Goal: Use online tool/utility: Utilize a website feature to perform a specific function

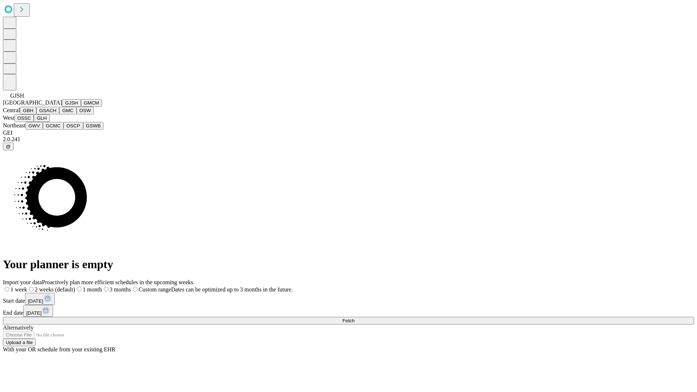
click at [62, 107] on button "GJSH" at bounding box center [71, 103] width 19 height 8
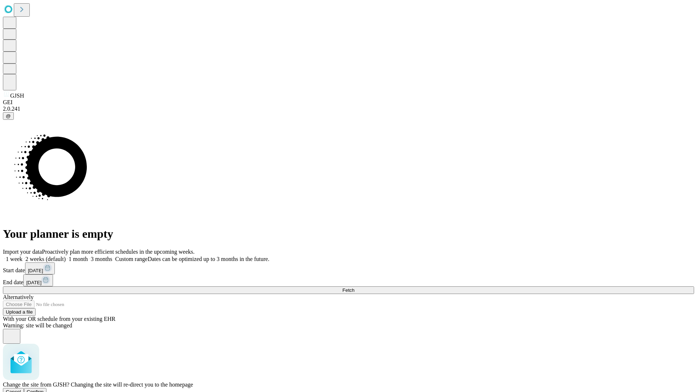
click at [44, 389] on span "Confirm" at bounding box center [35, 391] width 17 height 5
click at [66, 256] on label "2 weeks (default)" at bounding box center [44, 259] width 43 height 6
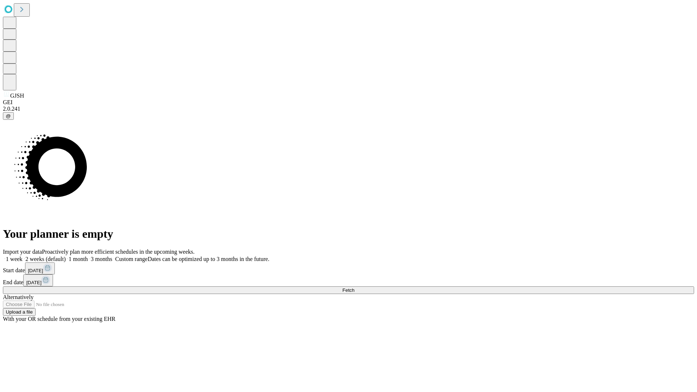
click at [354, 287] on span "Fetch" at bounding box center [348, 289] width 12 height 5
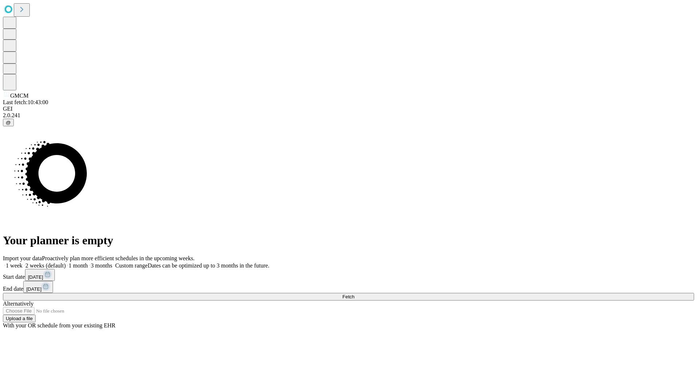
click at [354, 294] on span "Fetch" at bounding box center [348, 296] width 12 height 5
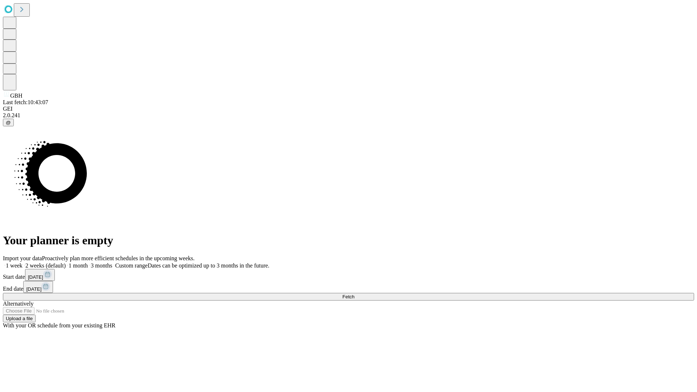
click at [66, 262] on label "2 weeks (default)" at bounding box center [44, 265] width 43 height 6
click at [354, 294] on span "Fetch" at bounding box center [348, 296] width 12 height 5
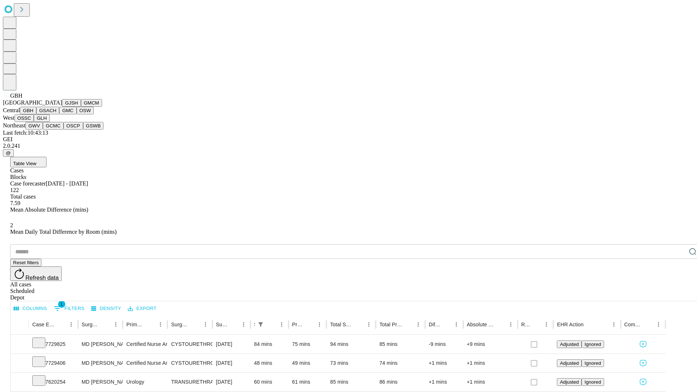
click at [56, 114] on button "GSACH" at bounding box center [47, 111] width 23 height 8
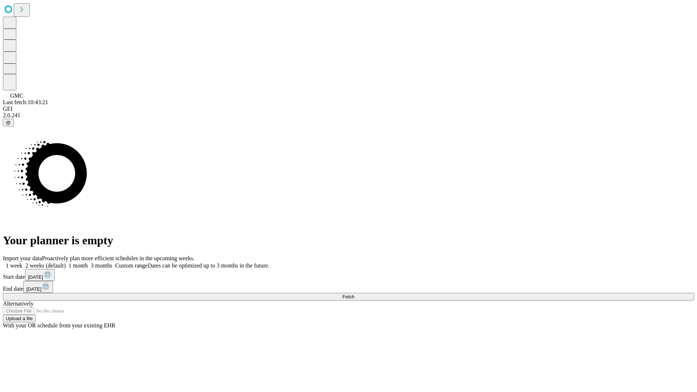
click at [66, 262] on label "2 weeks (default)" at bounding box center [44, 265] width 43 height 6
click at [354, 294] on span "Fetch" at bounding box center [348, 296] width 12 height 5
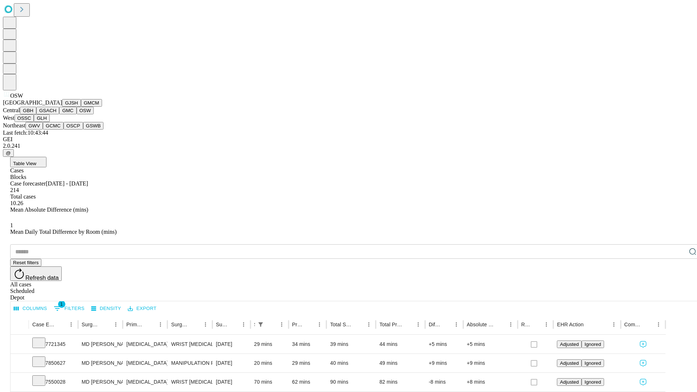
click at [34, 122] on button "OSSC" at bounding box center [25, 118] width 20 height 8
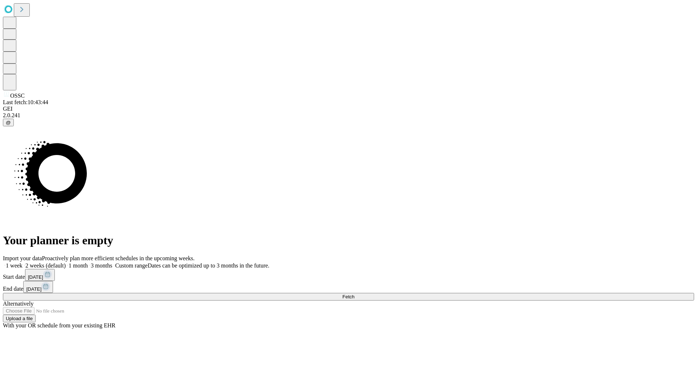
click at [66, 262] on label "2 weeks (default)" at bounding box center [44, 265] width 43 height 6
click at [354, 294] on span "Fetch" at bounding box center [348, 296] width 12 height 5
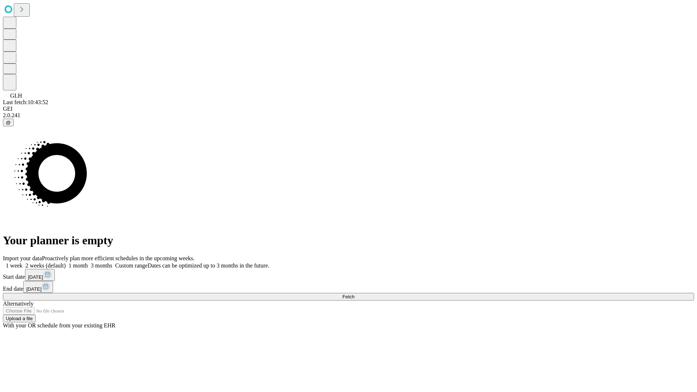
click at [66, 262] on label "2 weeks (default)" at bounding box center [44, 265] width 43 height 6
click at [354, 294] on span "Fetch" at bounding box center [348, 296] width 12 height 5
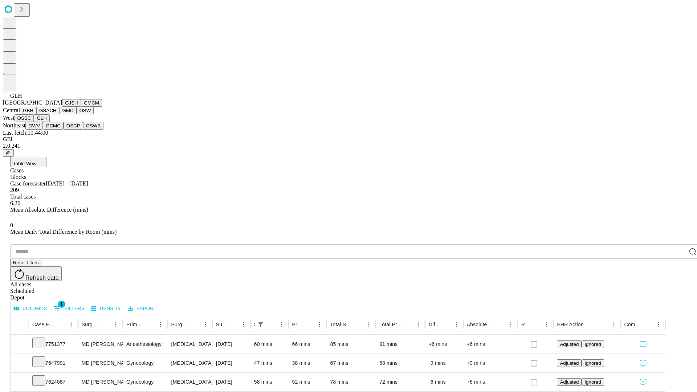
click at [43, 130] on button "GWV" at bounding box center [33, 126] width 17 height 8
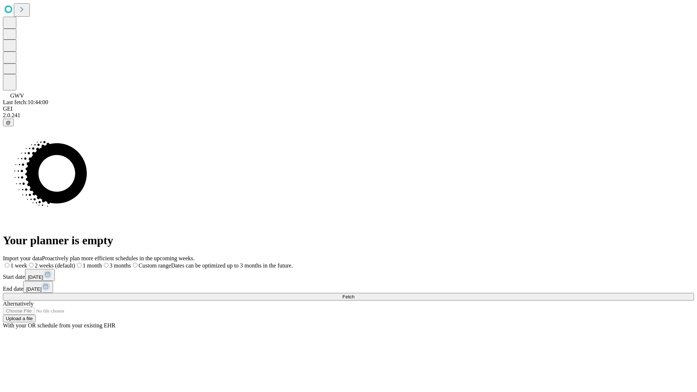
click at [354, 294] on span "Fetch" at bounding box center [348, 296] width 12 height 5
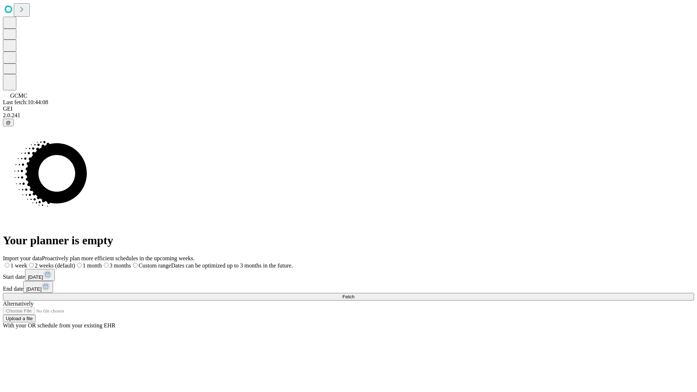
click at [75, 262] on label "2 weeks (default)" at bounding box center [51, 265] width 48 height 6
click at [354, 294] on span "Fetch" at bounding box center [348, 296] width 12 height 5
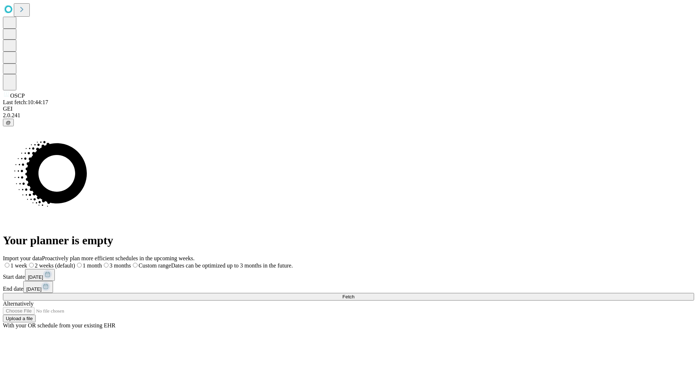
click at [75, 262] on label "2 weeks (default)" at bounding box center [51, 265] width 48 height 6
click at [354, 294] on span "Fetch" at bounding box center [348, 296] width 12 height 5
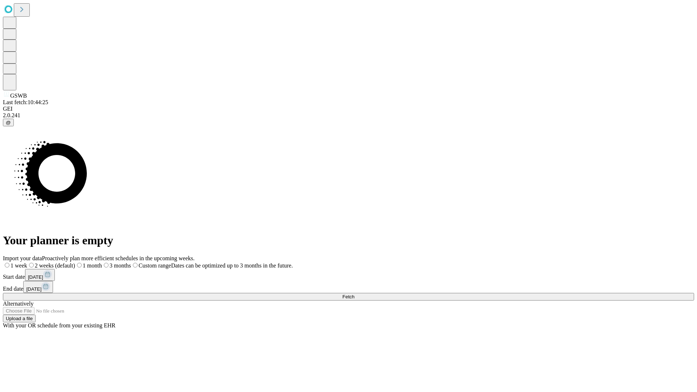
click at [75, 262] on label "2 weeks (default)" at bounding box center [51, 265] width 48 height 6
click at [354, 294] on span "Fetch" at bounding box center [348, 296] width 12 height 5
